Goal: Transaction & Acquisition: Purchase product/service

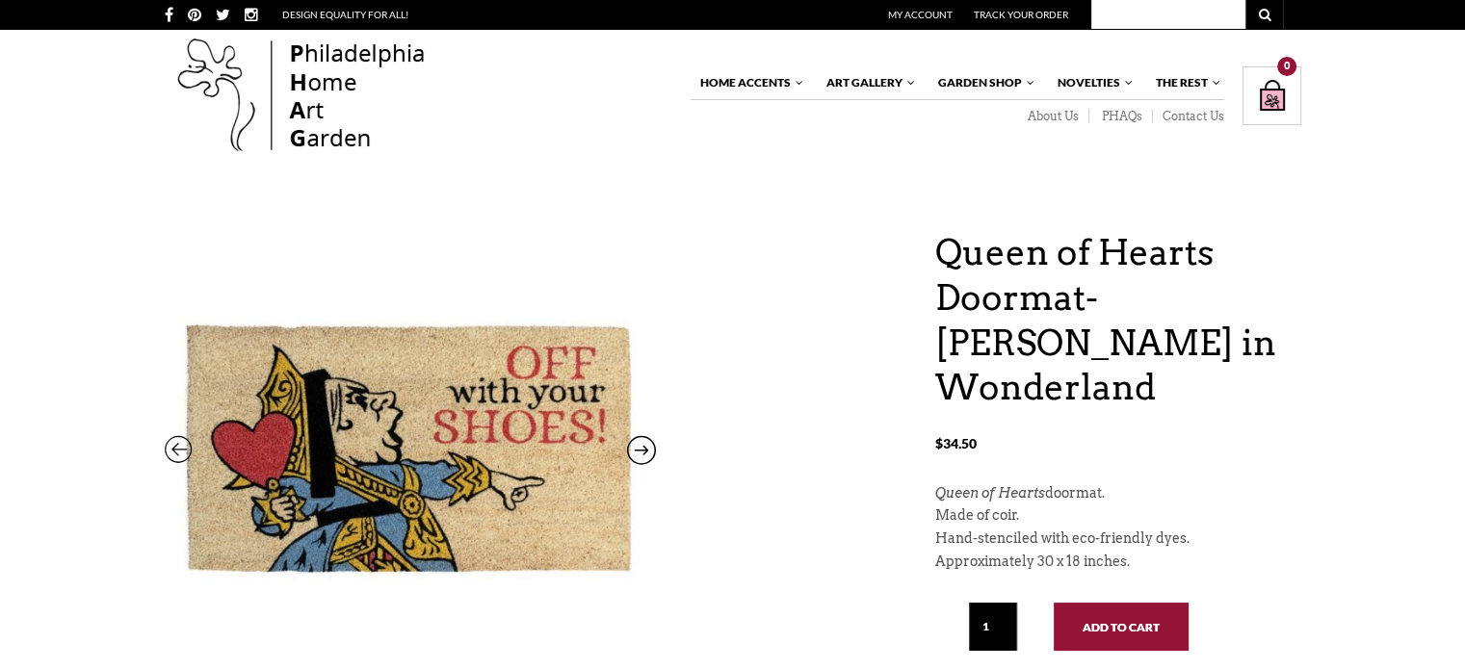
drag, startPoint x: 1128, startPoint y: 590, endPoint x: 1125, endPoint y: 578, distance: 13.1
click at [1128, 603] on button "Add to cart" at bounding box center [1120, 627] width 135 height 48
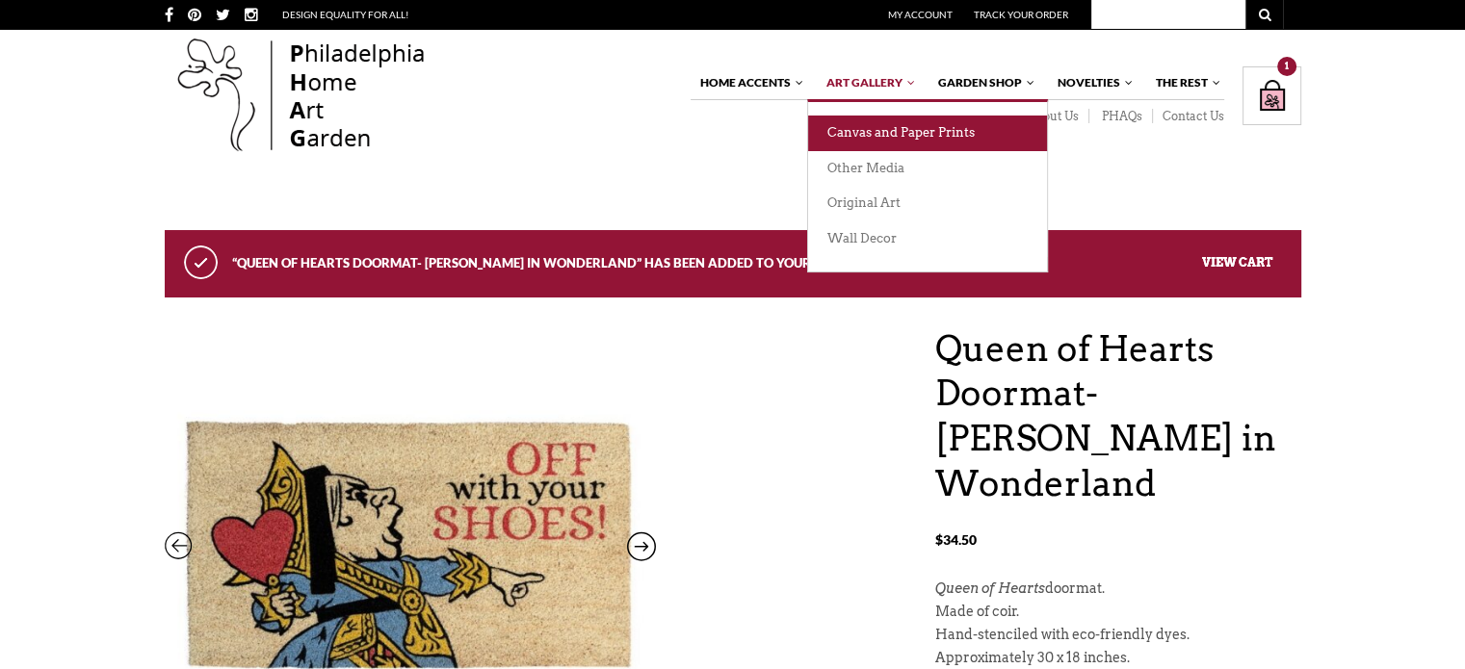
click at [881, 123] on link "Canvas and Paper Prints" at bounding box center [927, 134] width 239 height 36
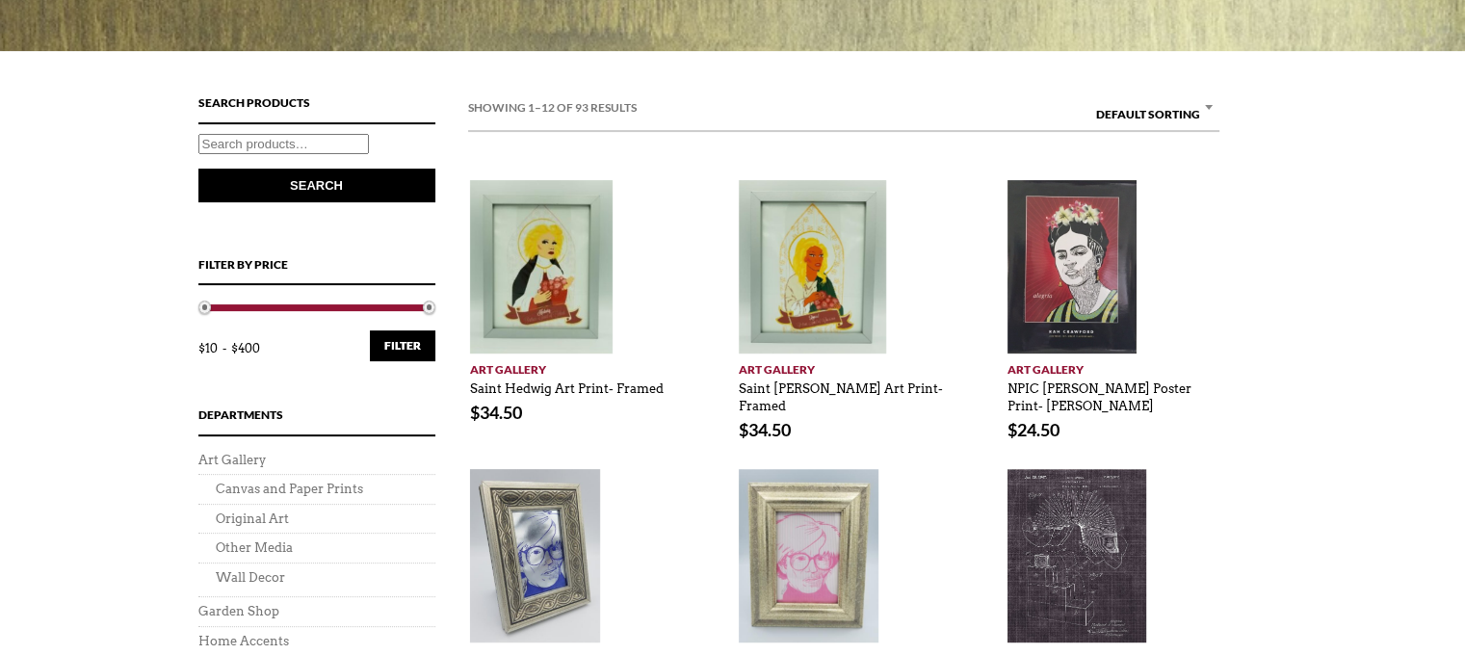
scroll to position [770, 0]
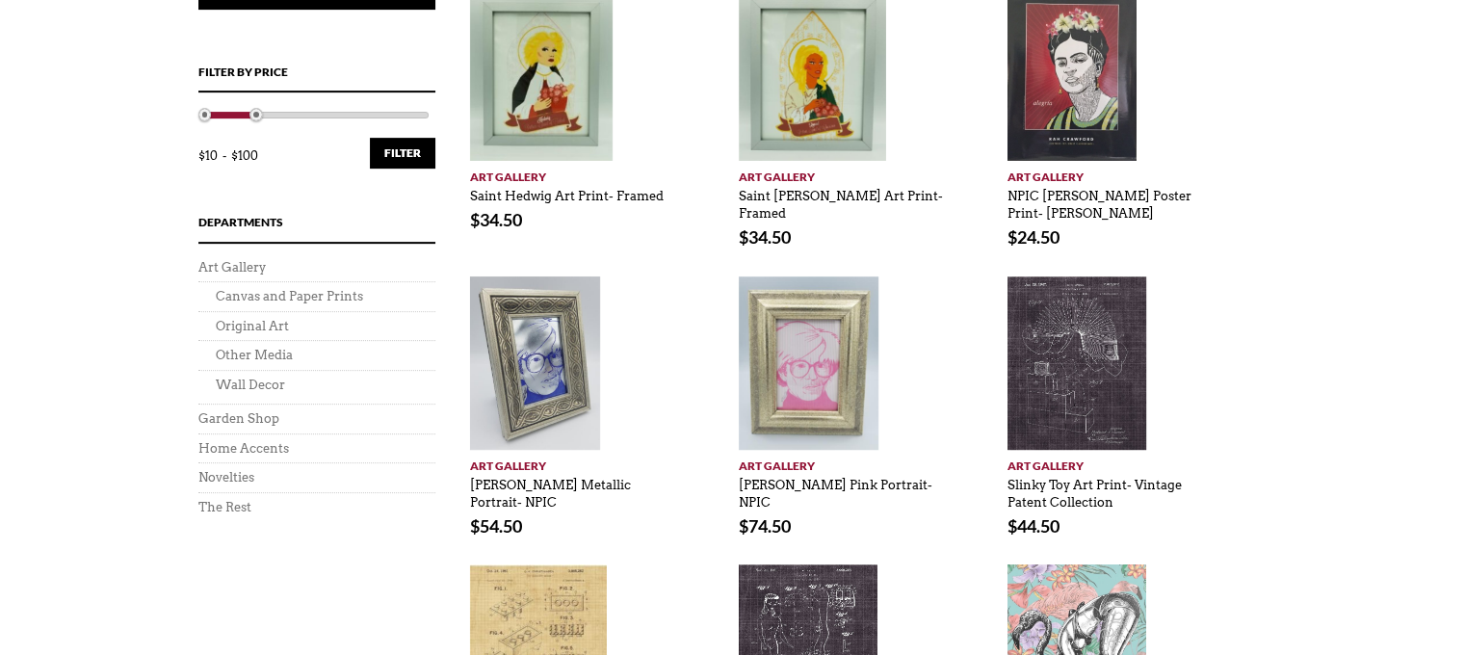
drag, startPoint x: 423, startPoint y: 112, endPoint x: 248, endPoint y: 123, distance: 174.7
click at [248, 123] on div "Min price 10 Max price 100 Filter Price: $10 — $100" at bounding box center [316, 143] width 237 height 63
click at [238, 122] on div "Min price 10 Max price 100 Filter Price: $10 — $100" at bounding box center [316, 143] width 237 height 63
click at [239, 117] on div at bounding box center [229, 115] width 51 height 7
click at [402, 158] on button "Filter" at bounding box center [402, 153] width 65 height 31
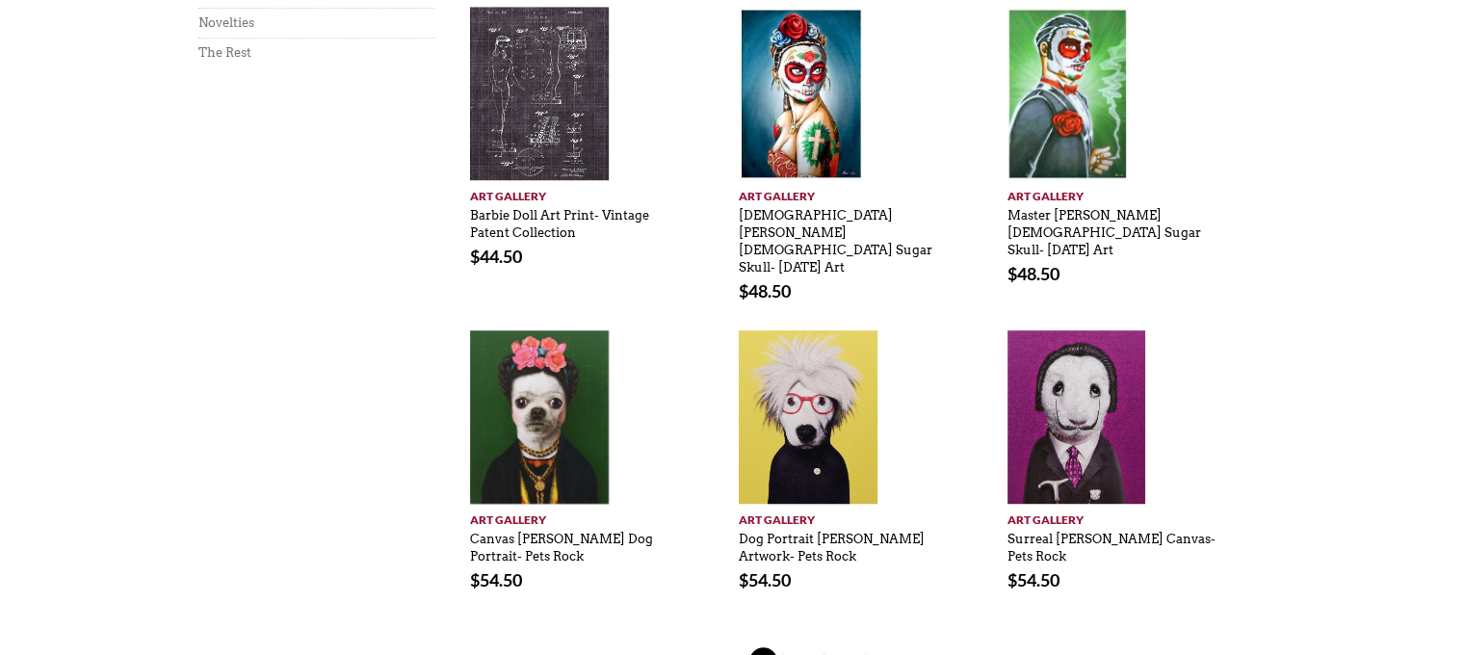
scroll to position [1348, 0]
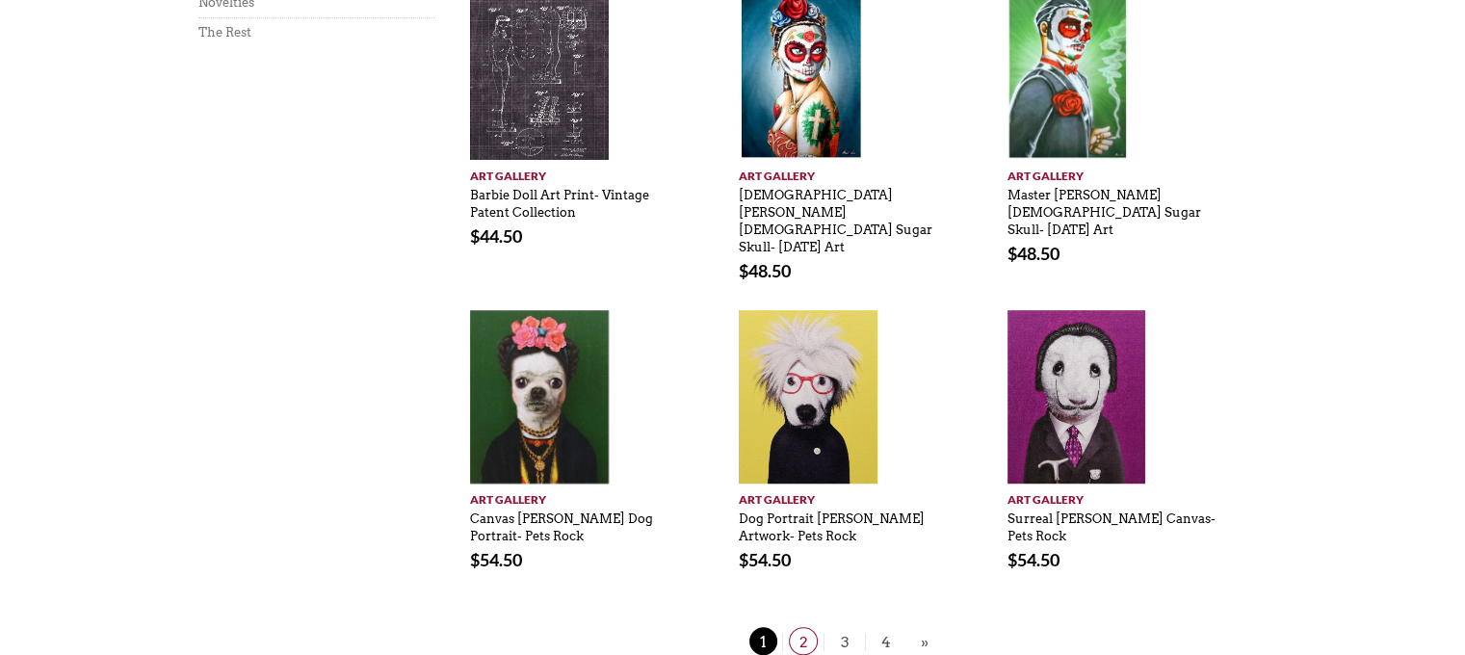
click at [797, 627] on span "2" at bounding box center [803, 641] width 29 height 28
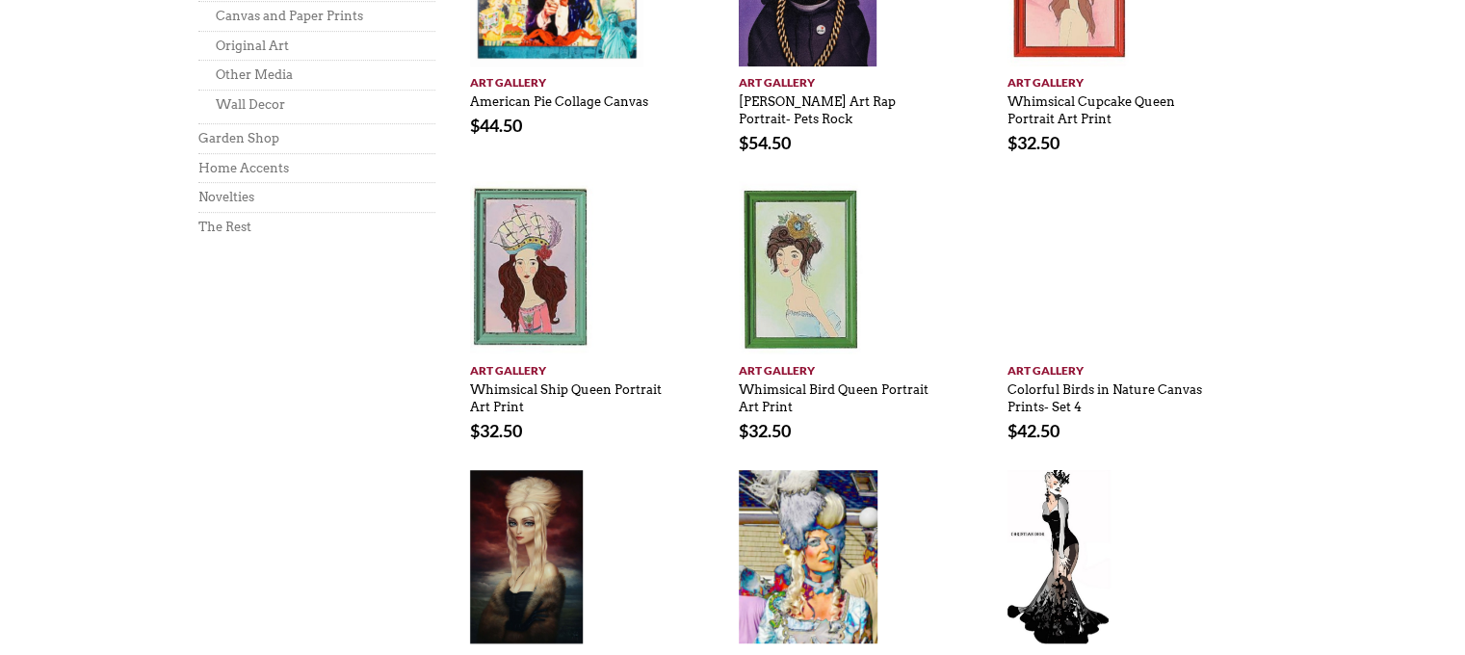
scroll to position [1444, 0]
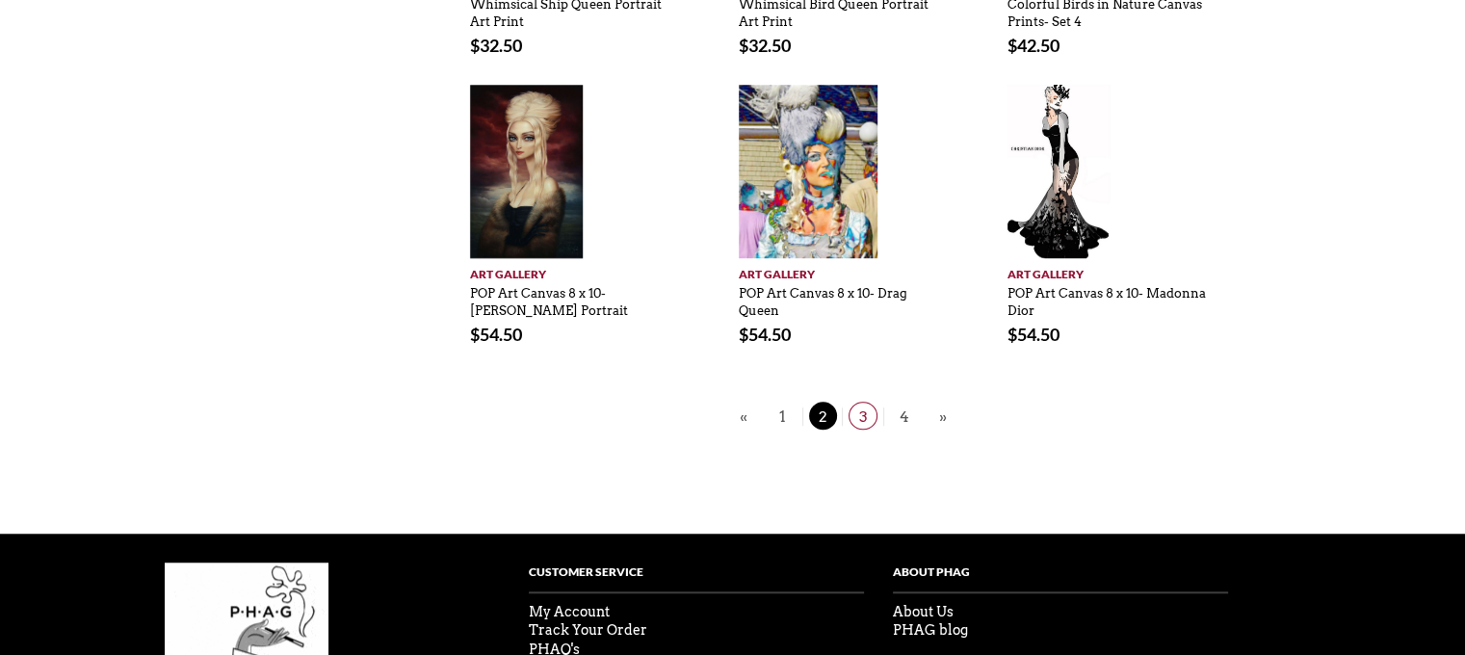
click at [870, 412] on span "3" at bounding box center [862, 416] width 29 height 28
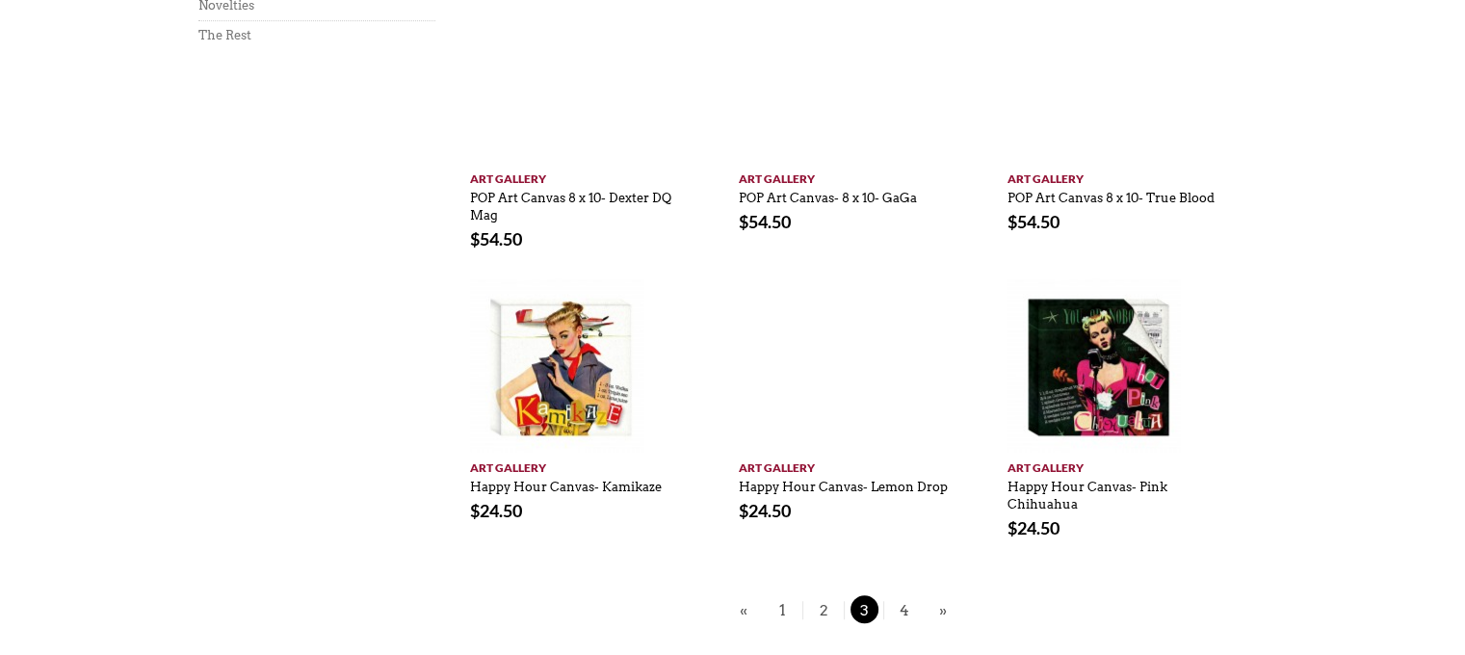
scroll to position [1252, 0]
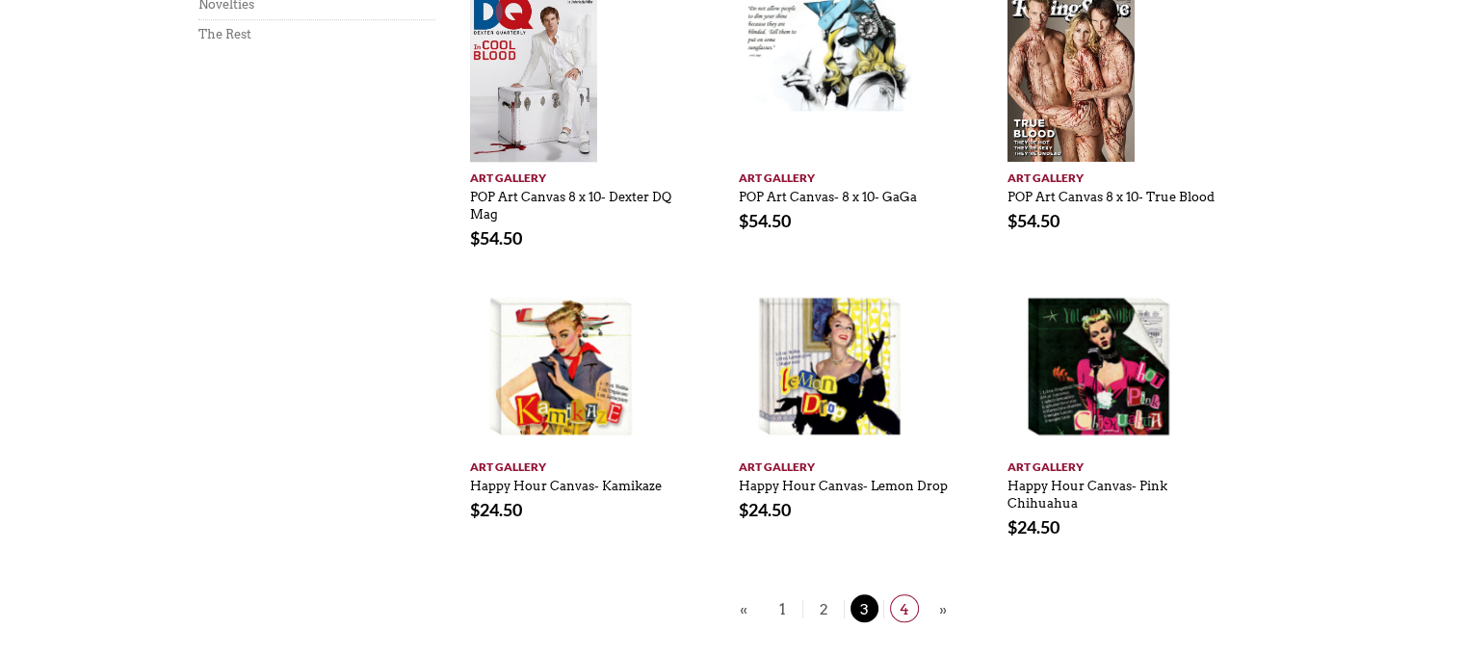
click at [913, 609] on span "4" at bounding box center [904, 608] width 29 height 28
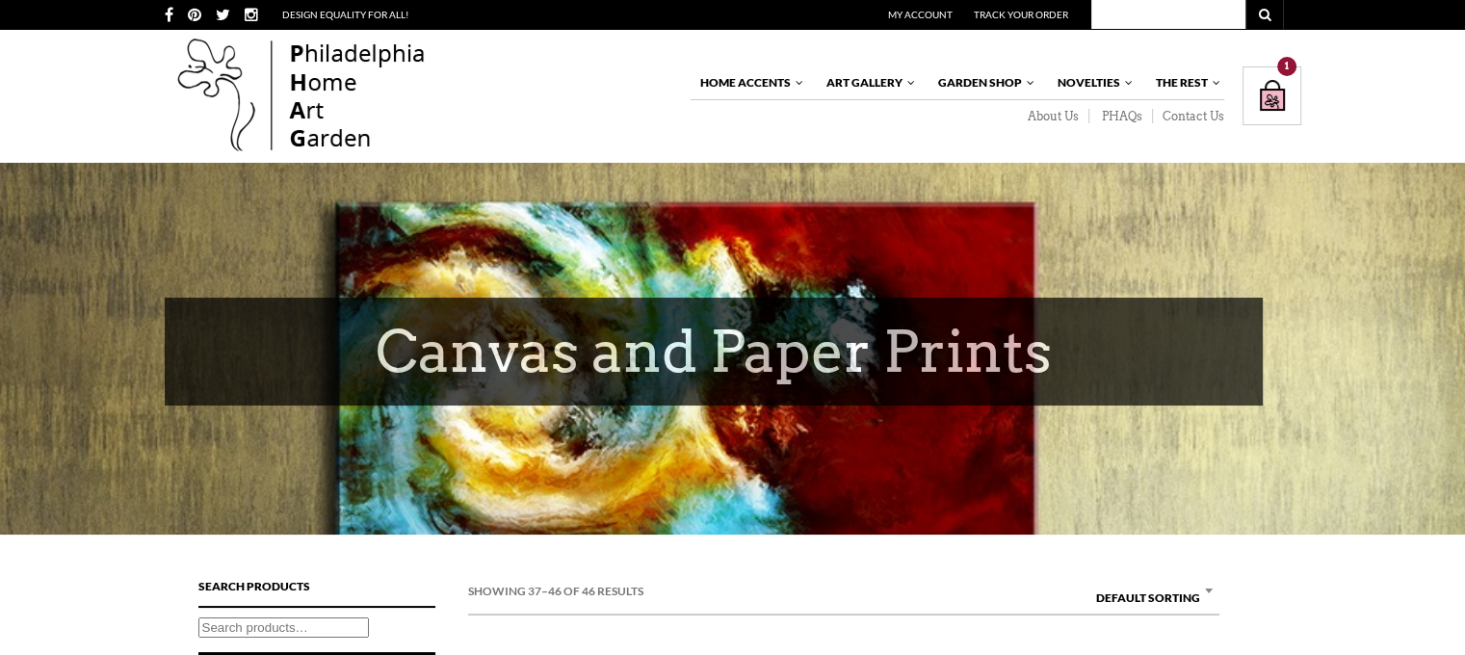
click at [1280, 94] on div "Shopping Bag $ 34.50 / 1 item(s) 1" at bounding box center [1271, 95] width 59 height 59
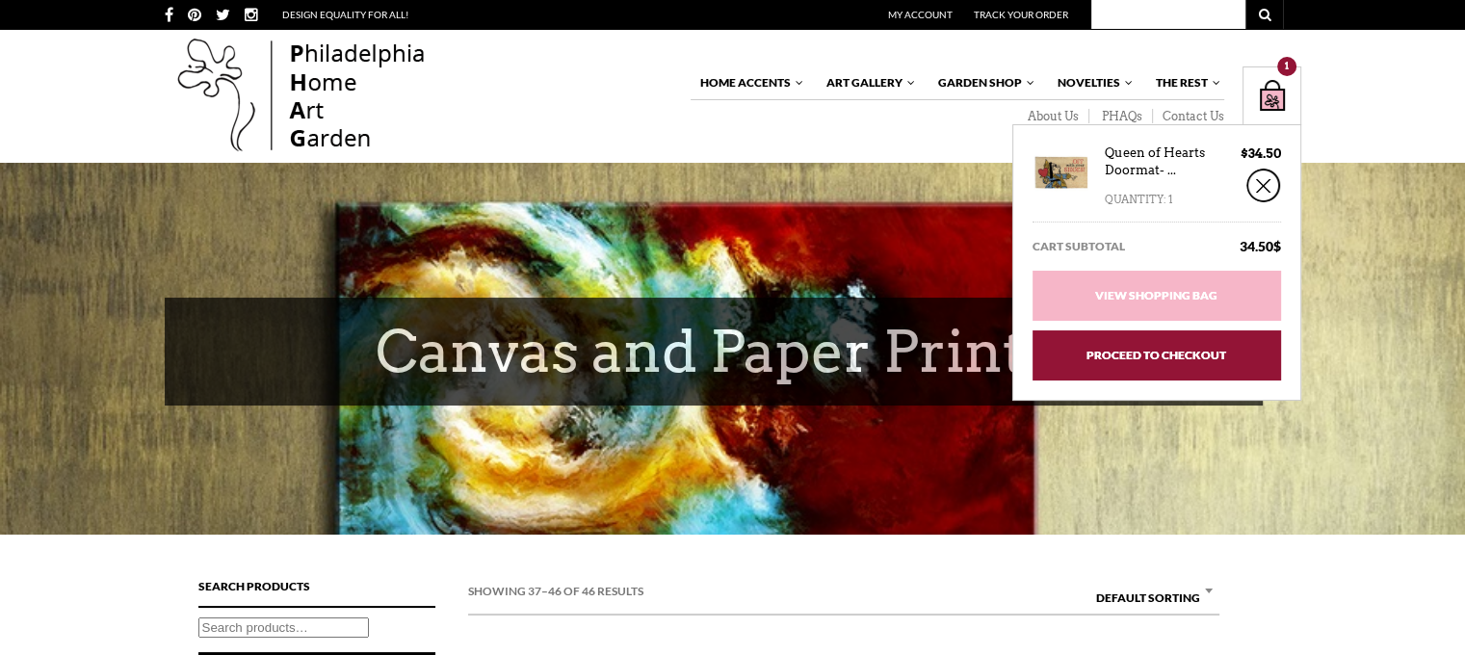
click at [1168, 350] on link "Proceed to Checkout" at bounding box center [1156, 355] width 248 height 50
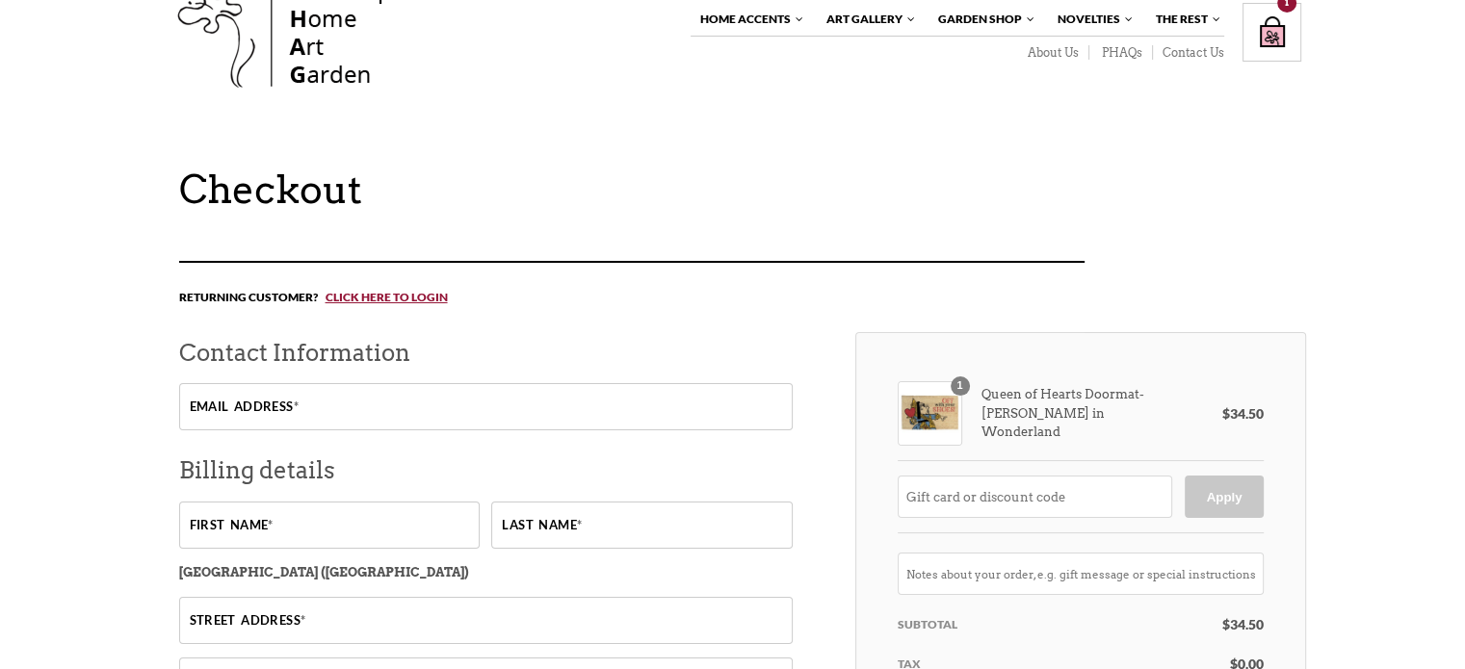
scroll to position [96, 0]
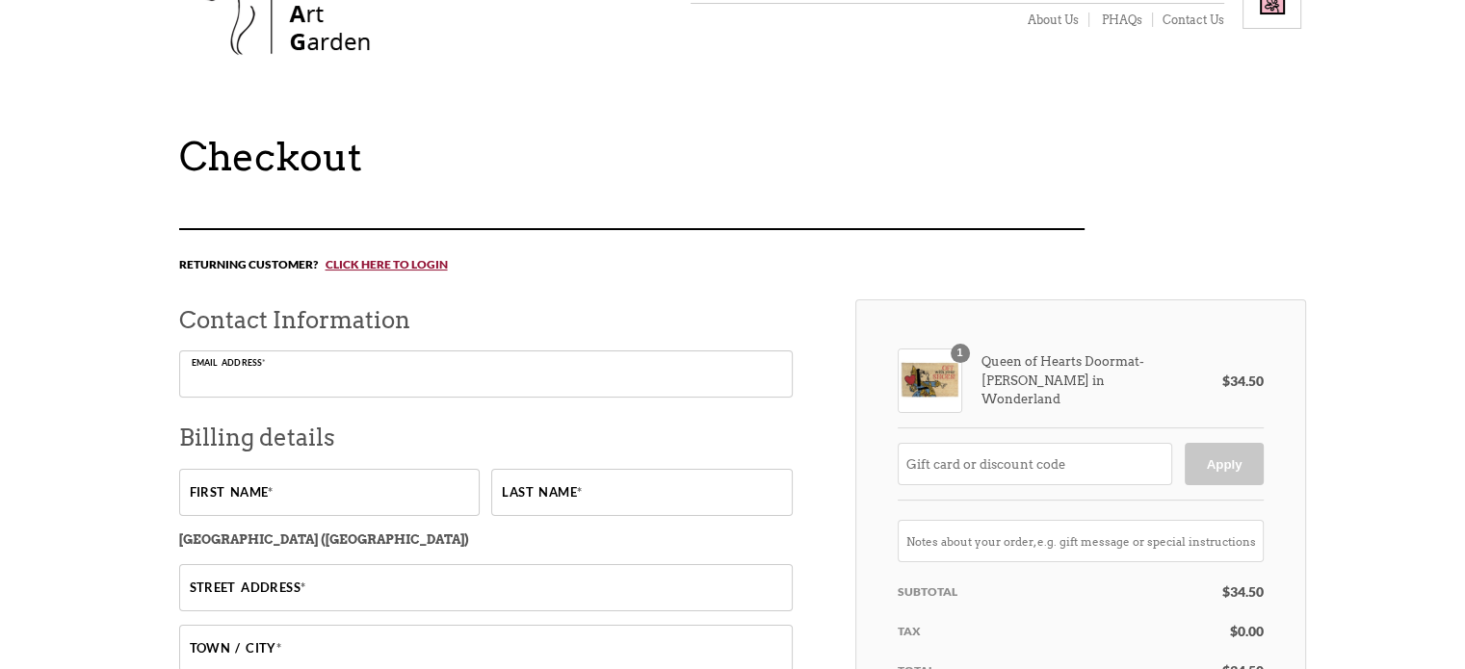
drag, startPoint x: 319, startPoint y: 355, endPoint x: 325, endPoint y: 371, distance: 16.8
click at [320, 355] on input "Email address *" at bounding box center [485, 373] width 613 height 47
type input "[EMAIL_ADDRESS][DOMAIN_NAME]"
type input "[PERSON_NAME]"
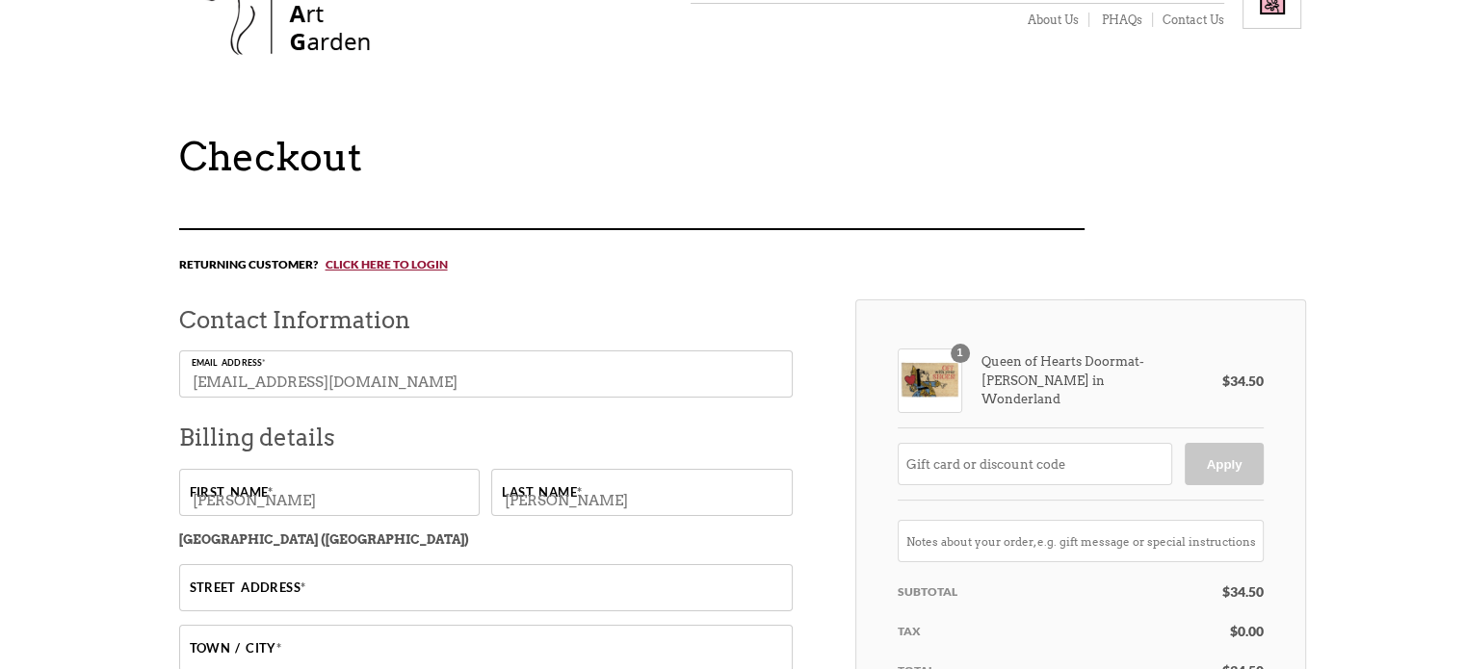
type input "[STREET_ADDRESS][PERSON_NAME]"
type input "[GEOGRAPHIC_DATA]"
select select "MN"
type input "55391"
type input "6122373002"
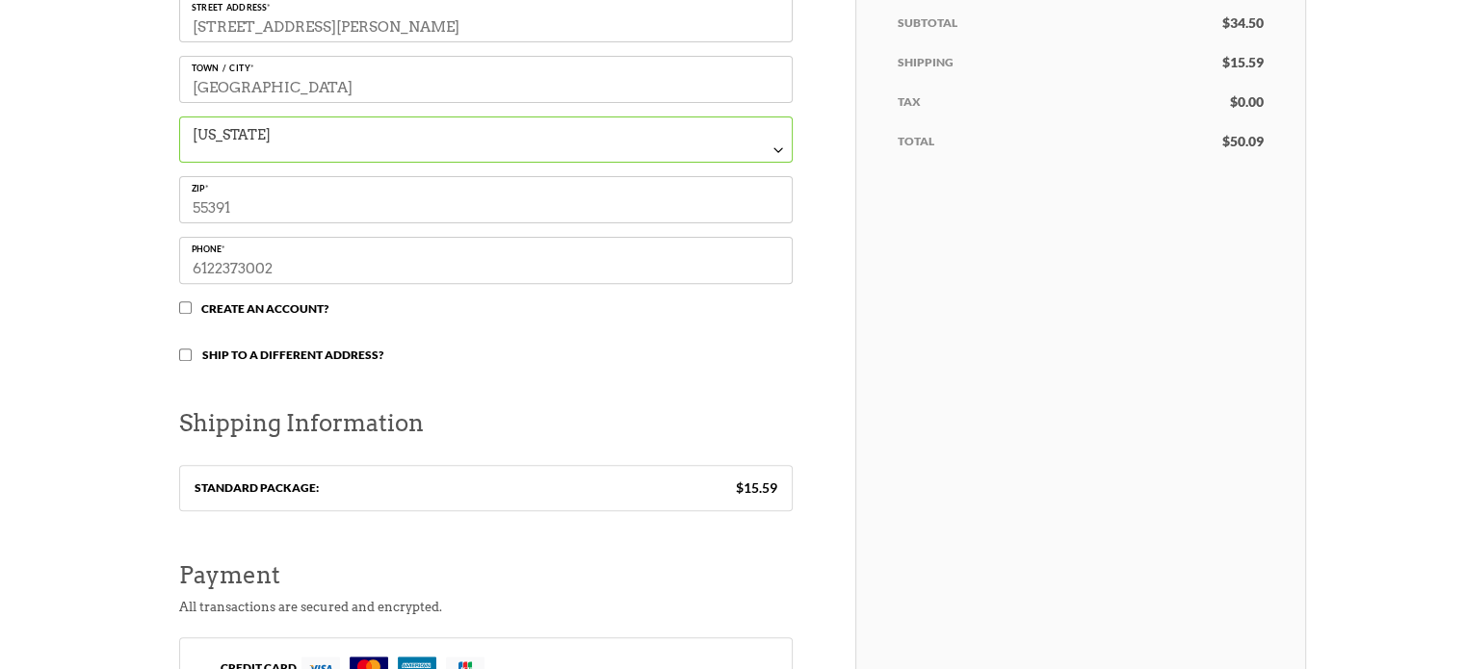
scroll to position [569, 0]
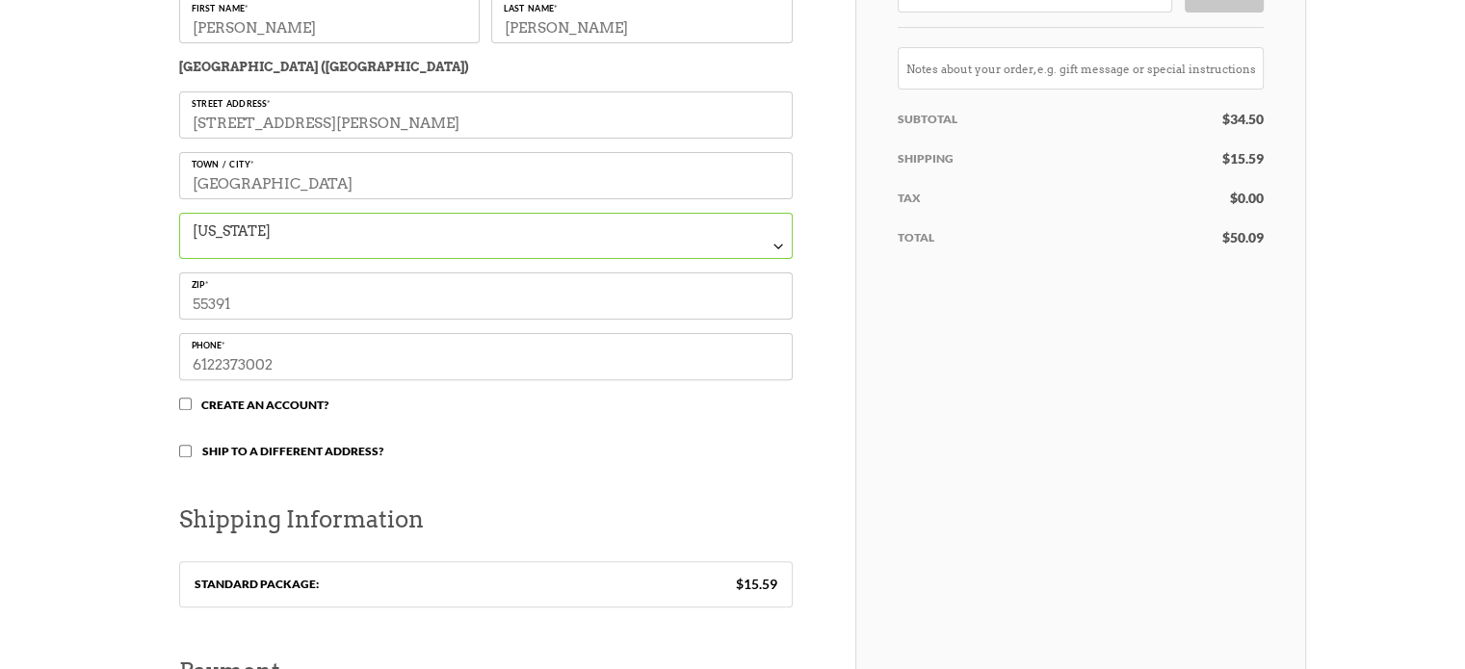
click at [119, 330] on div "Checkout Returning customer? Click here to login If you have shopped with us be…" at bounding box center [732, 415] width 1465 height 1508
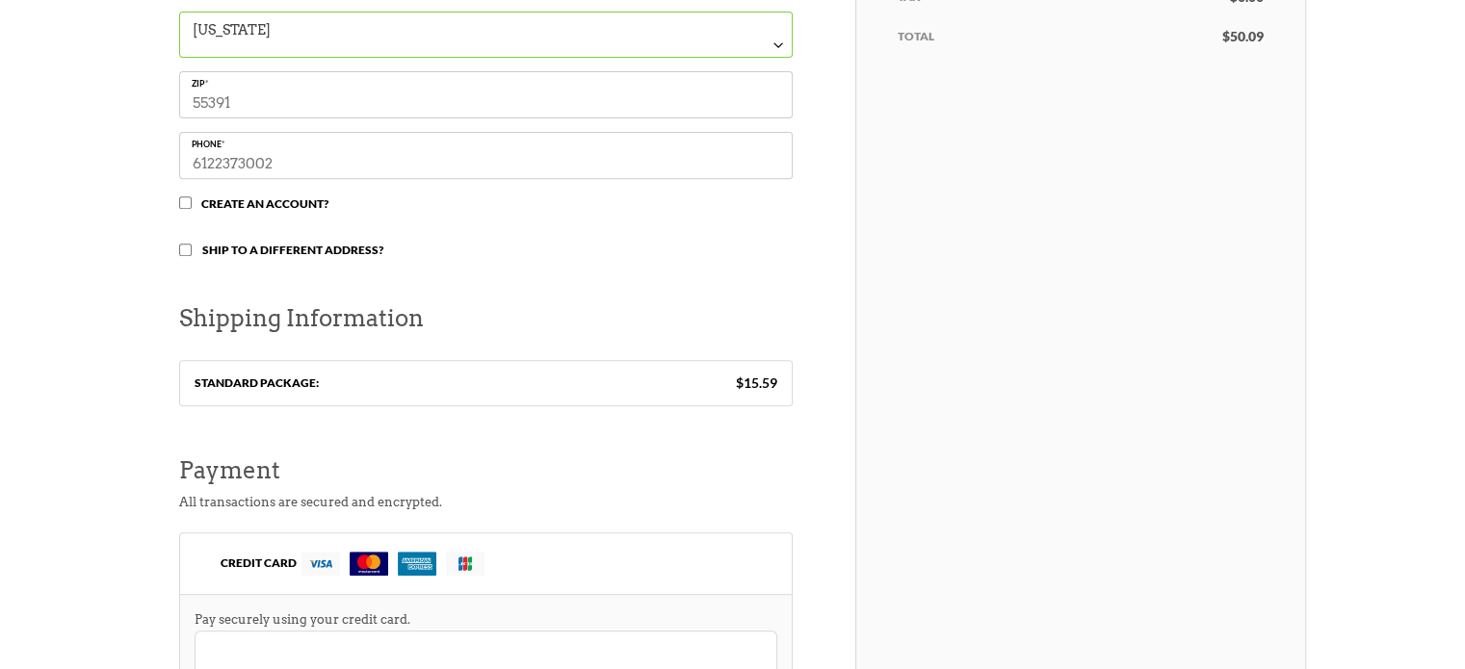
scroll to position [1252, 0]
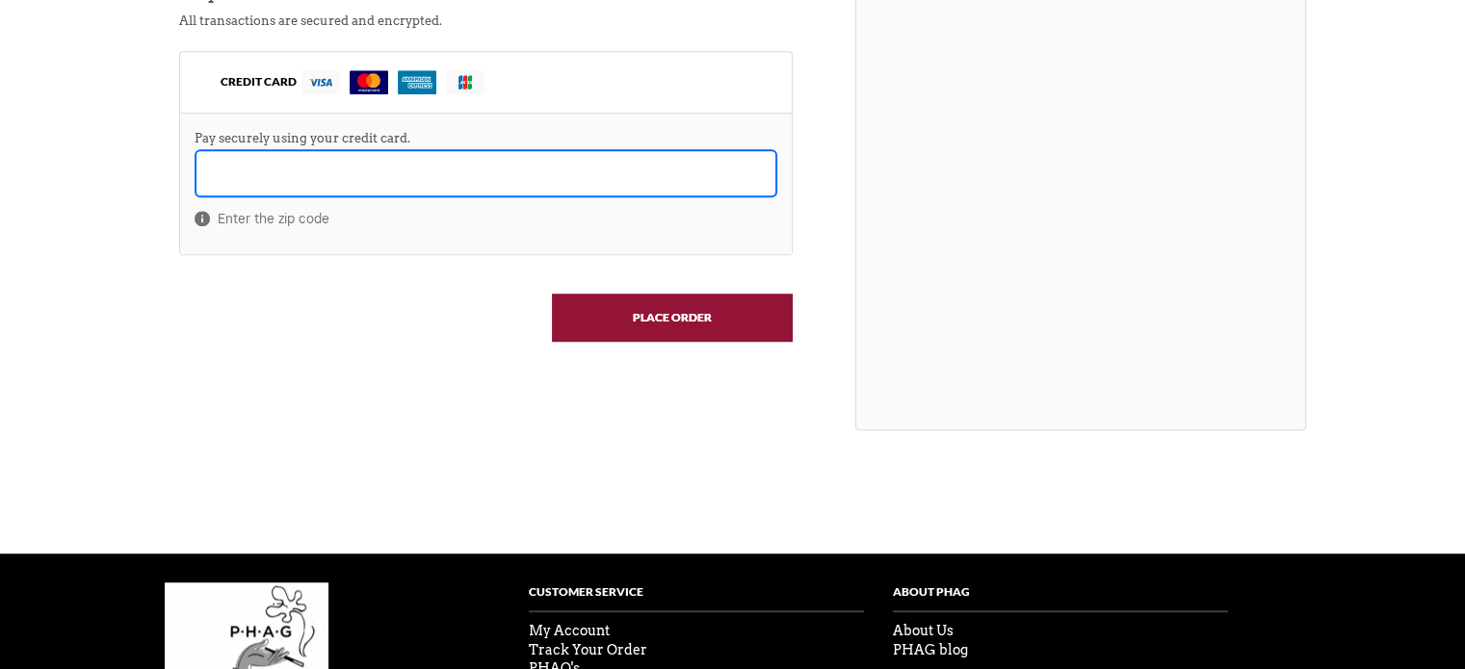
click at [669, 326] on input "Place order" at bounding box center [672, 318] width 241 height 48
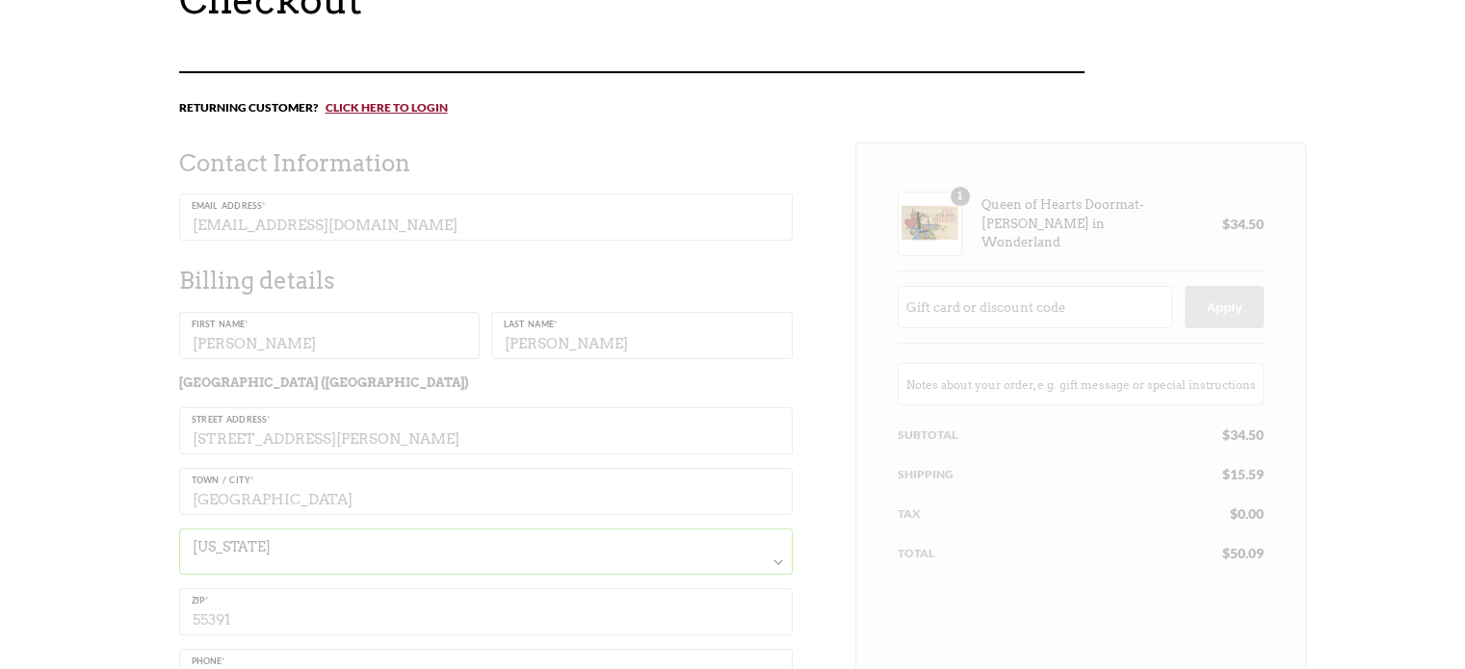
scroll to position [193, 0]
